Goal: Task Accomplishment & Management: Complete application form

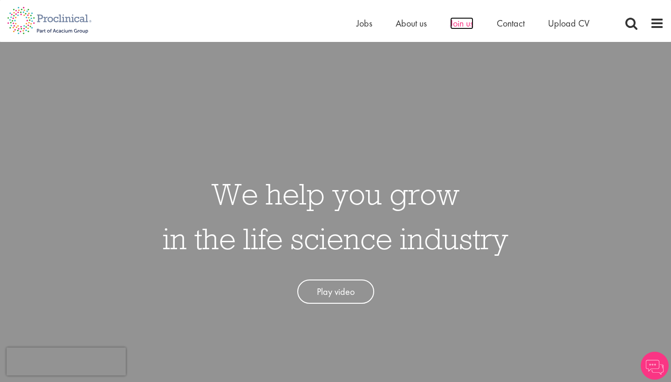
click at [468, 25] on span "Join us" at bounding box center [461, 23] width 23 height 12
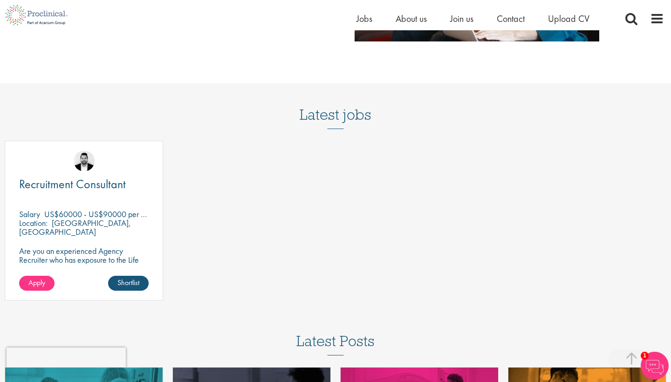
scroll to position [1109, 0]
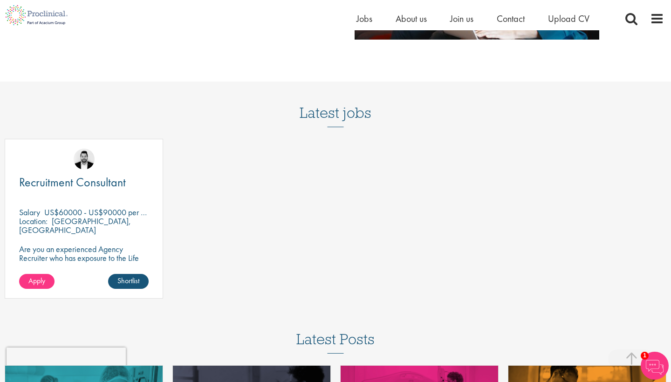
click at [128, 233] on div "Recruitment Consultant Salary US$60000 - US$90000 per annum Location: San Diego…" at bounding box center [84, 219] width 158 height 160
click at [112, 178] on span "Recruitment Consultant" at bounding box center [72, 182] width 107 height 16
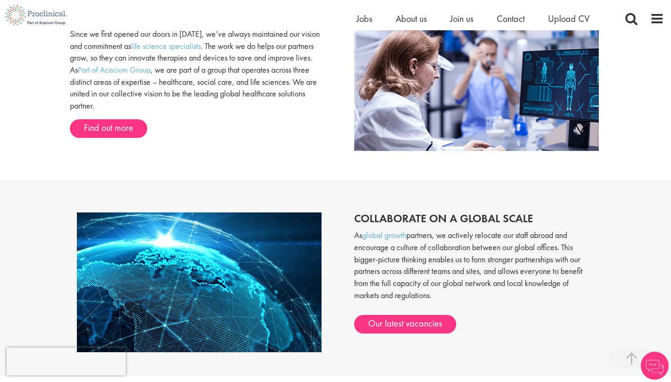
scroll to position [602, 0]
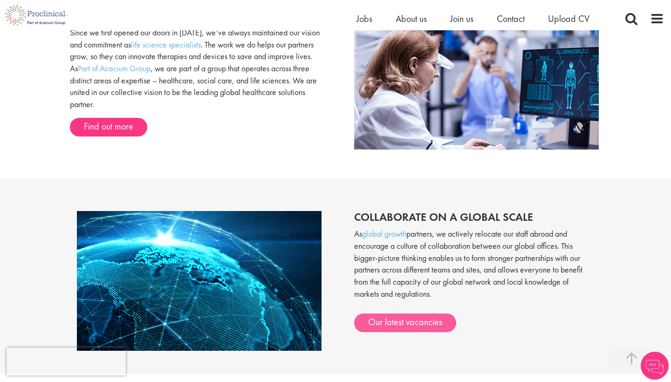
click at [409, 315] on link "Our latest vacancies" at bounding box center [405, 323] width 102 height 19
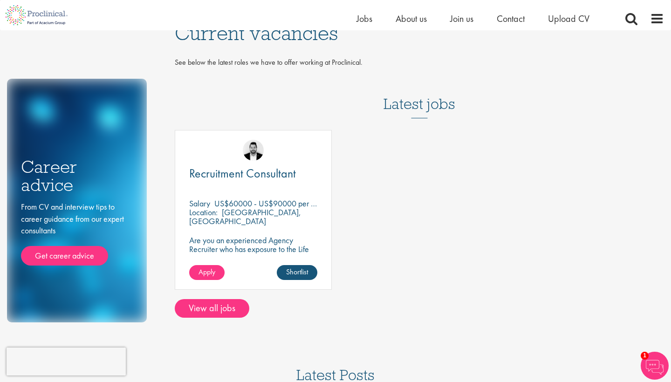
scroll to position [7, 0]
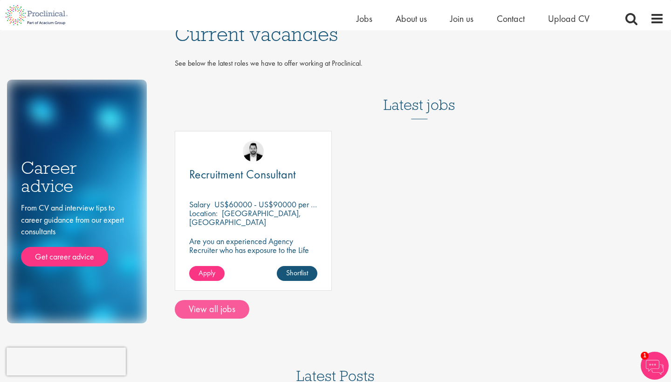
click at [240, 302] on link "View all jobs" at bounding box center [212, 309] width 75 height 19
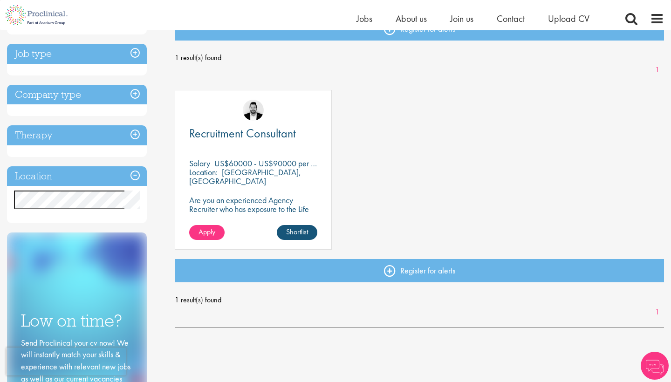
scroll to position [125, 0]
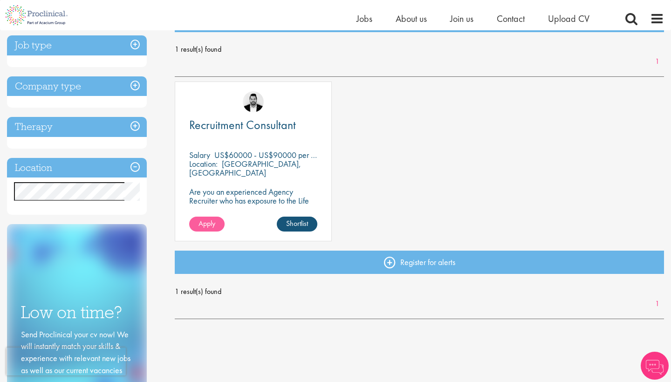
click at [203, 227] on link "Apply" at bounding box center [206, 224] width 35 height 15
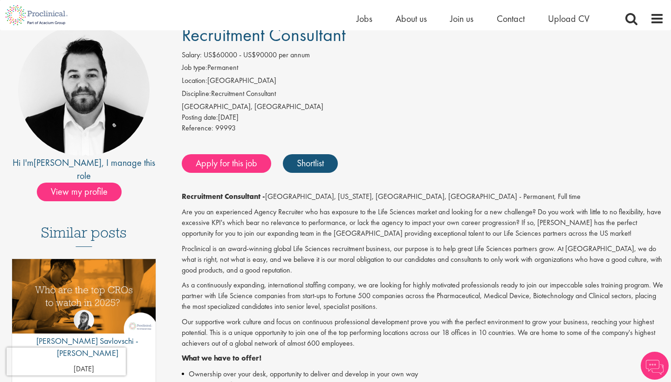
scroll to position [80, 0]
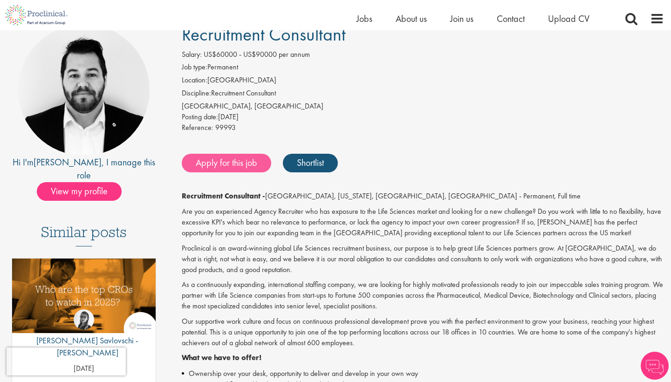
click at [228, 157] on link "Apply for this job" at bounding box center [226, 163] width 89 height 19
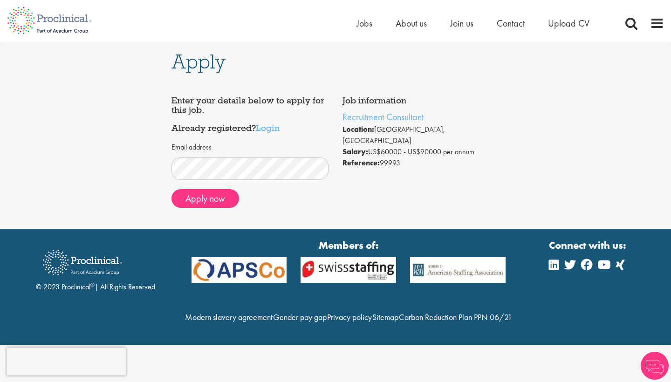
click at [300, 151] on div "Email address" at bounding box center [249, 161] width 157 height 38
click at [226, 192] on button "Apply now" at bounding box center [205, 198] width 68 height 19
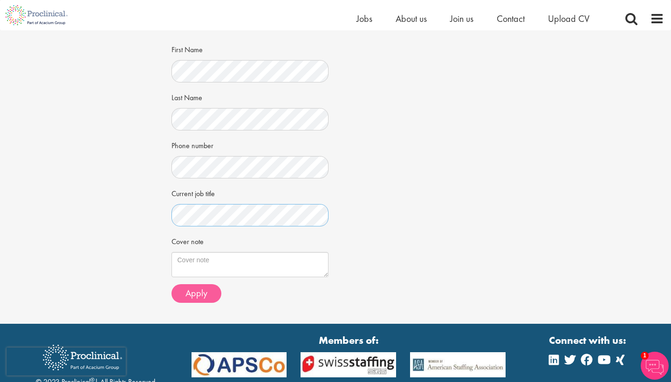
scroll to position [171, 0]
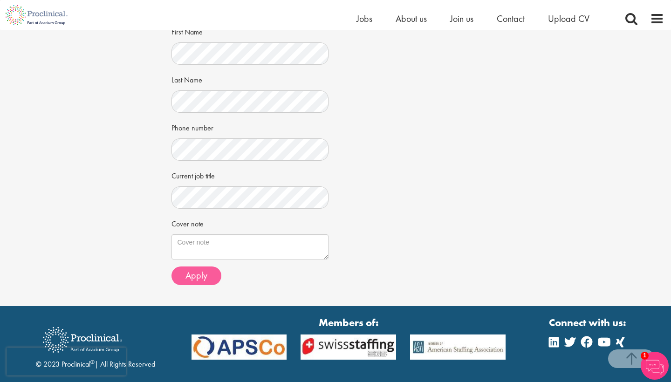
click at [182, 275] on button "Apply" at bounding box center [196, 276] width 50 height 19
